Goal: Information Seeking & Learning: Learn about a topic

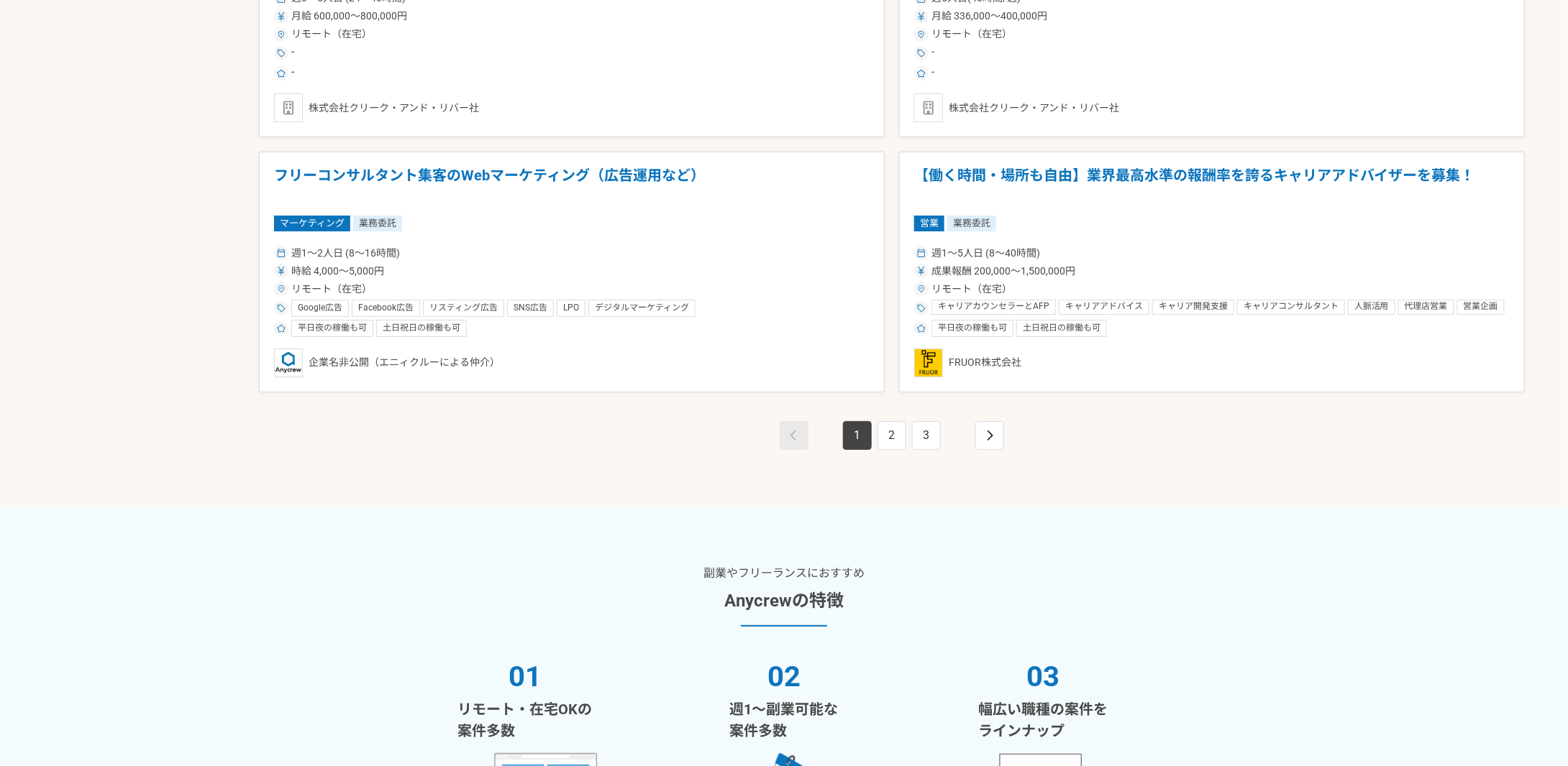
scroll to position [2632, 0]
click at [880, 426] on link "2" at bounding box center [892, 437] width 29 height 29
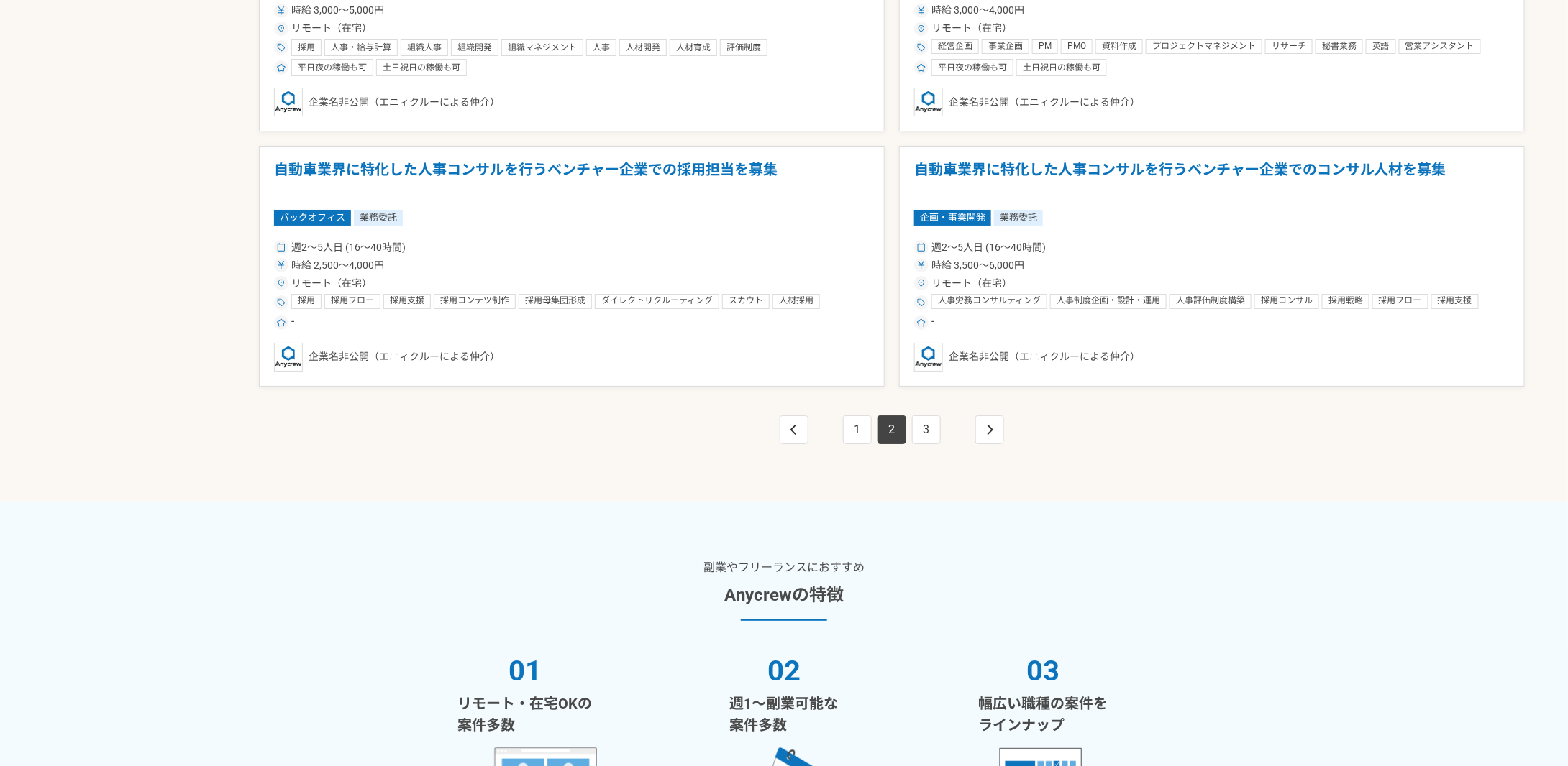
scroll to position [2638, 0]
click at [926, 420] on link "3" at bounding box center [926, 430] width 29 height 29
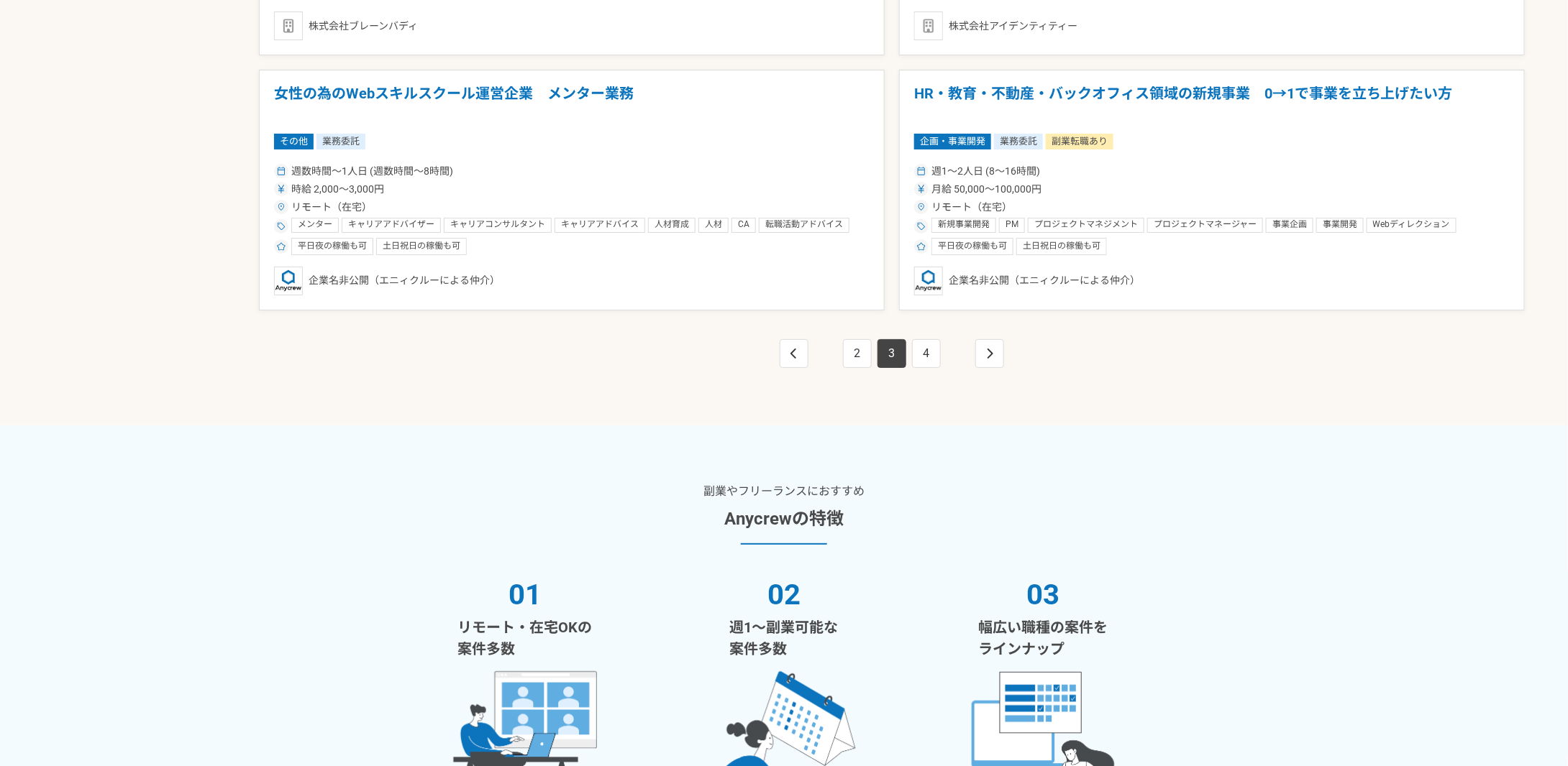
scroll to position [2714, 0]
